Goal: Find specific page/section: Find specific page/section

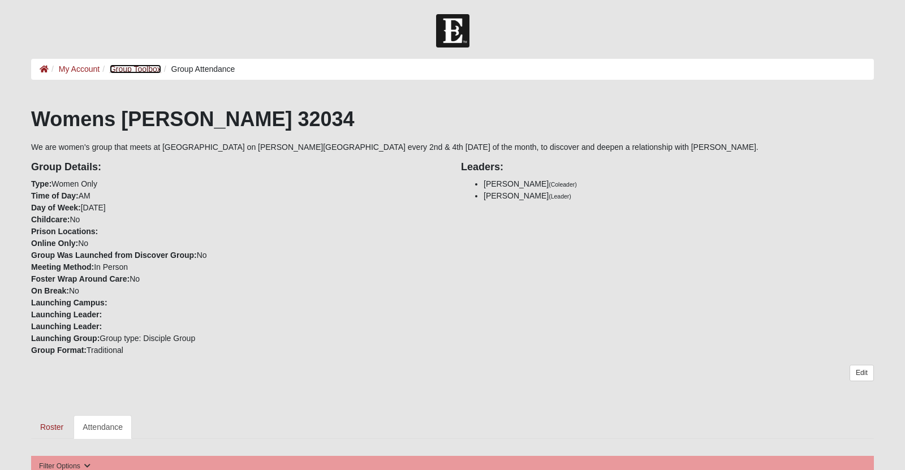
click at [138, 72] on link "Group Toolbox" at bounding box center [135, 68] width 51 height 9
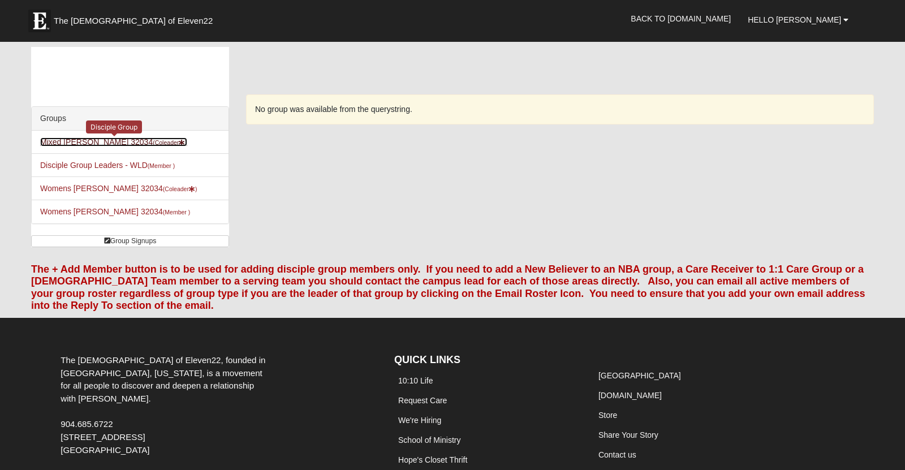
click at [96, 146] on link "Mixed Sanders 32034 (Coleader )" at bounding box center [113, 141] width 147 height 9
